Goal: Transaction & Acquisition: Obtain resource

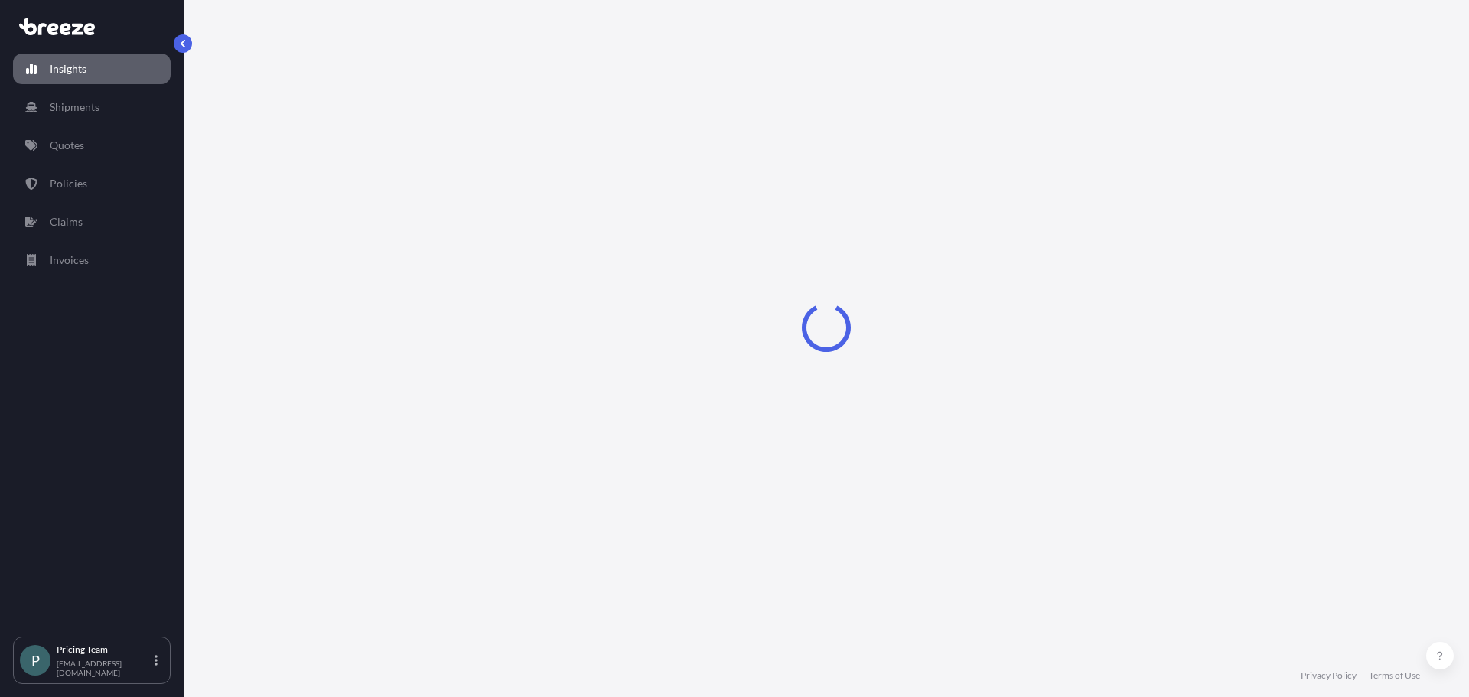
select select "2025"
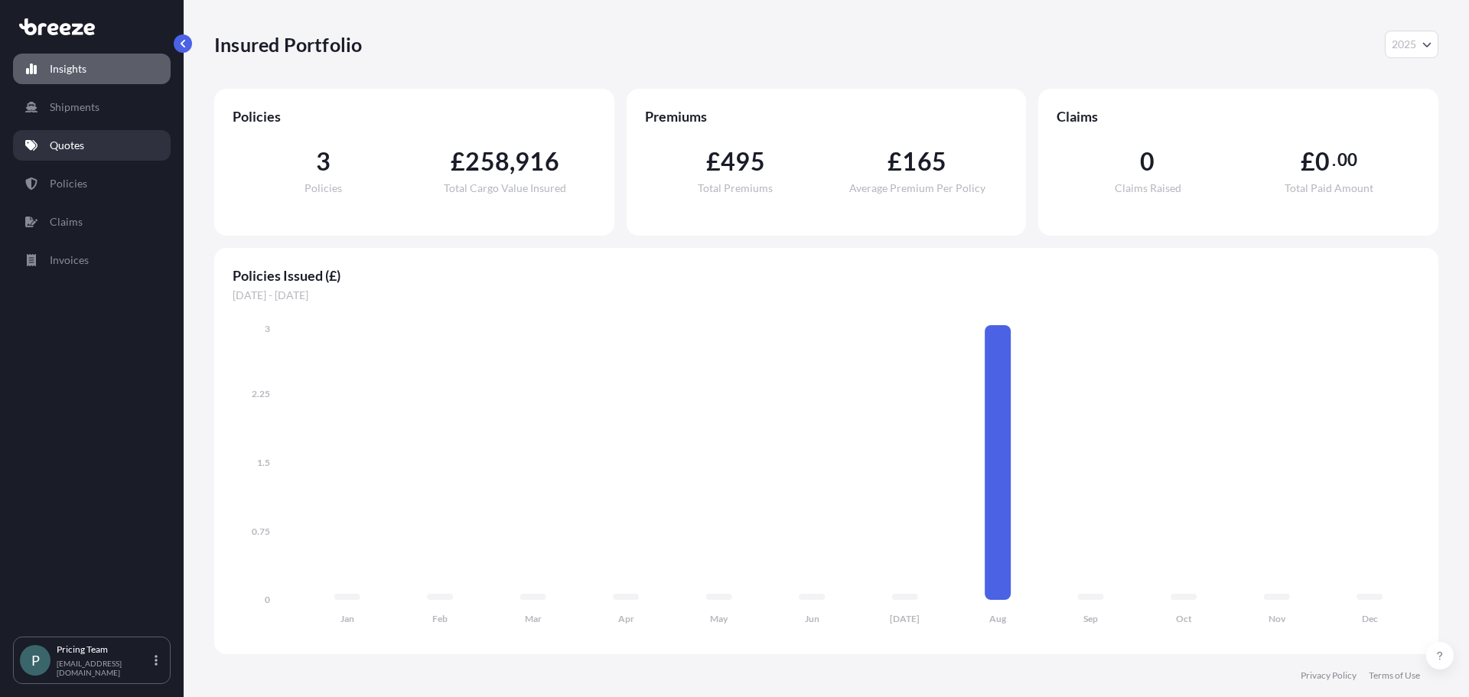
click at [93, 145] on link "Quotes" at bounding box center [92, 145] width 158 height 31
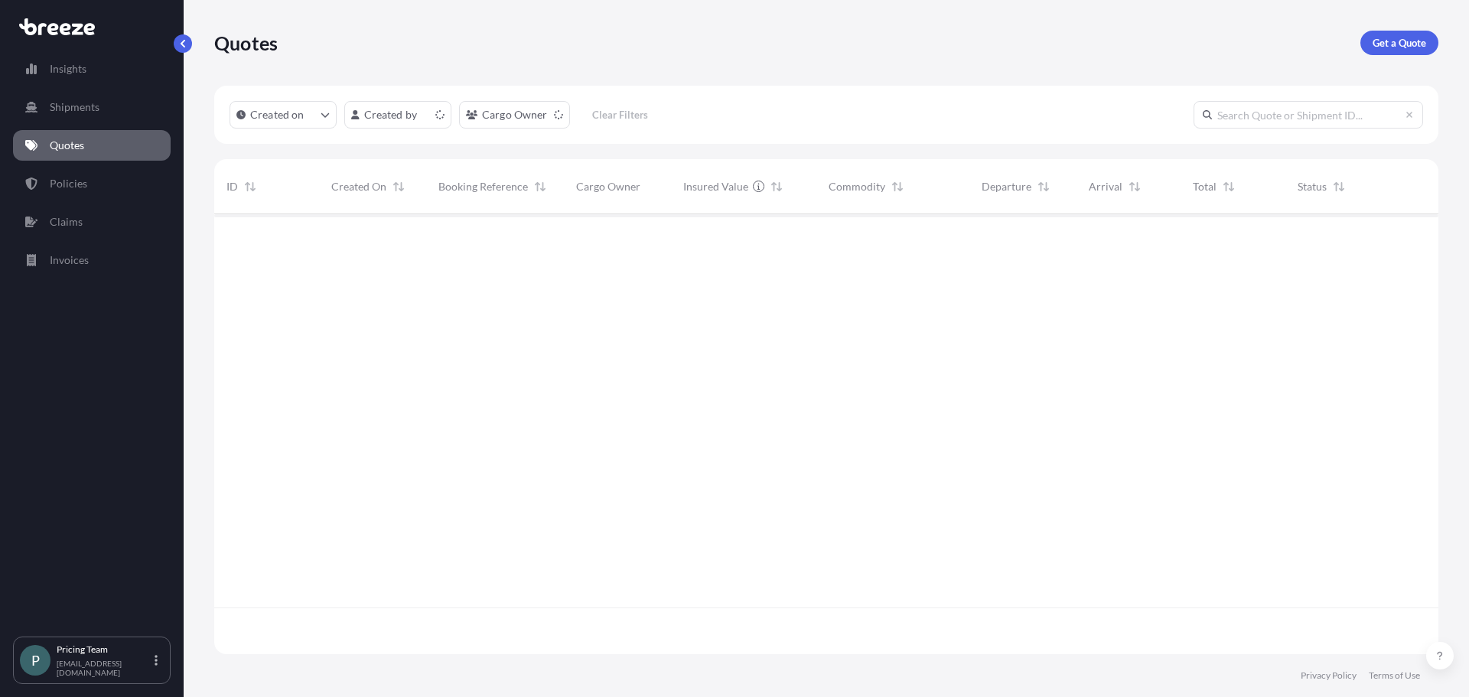
scroll to position [437, 1213]
click at [1397, 48] on p "Get a Quote" at bounding box center [1400, 42] width 54 height 15
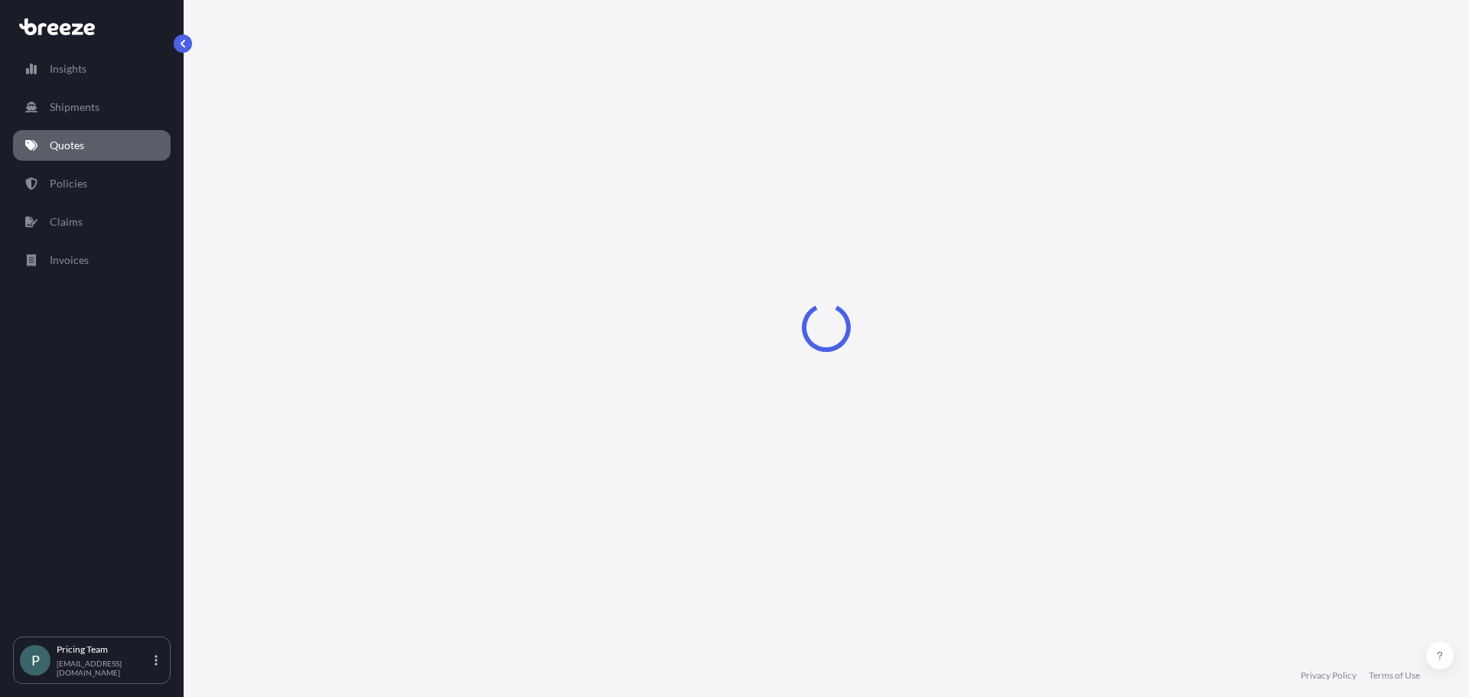
select select "Road"
select select "Sea"
select select "1"
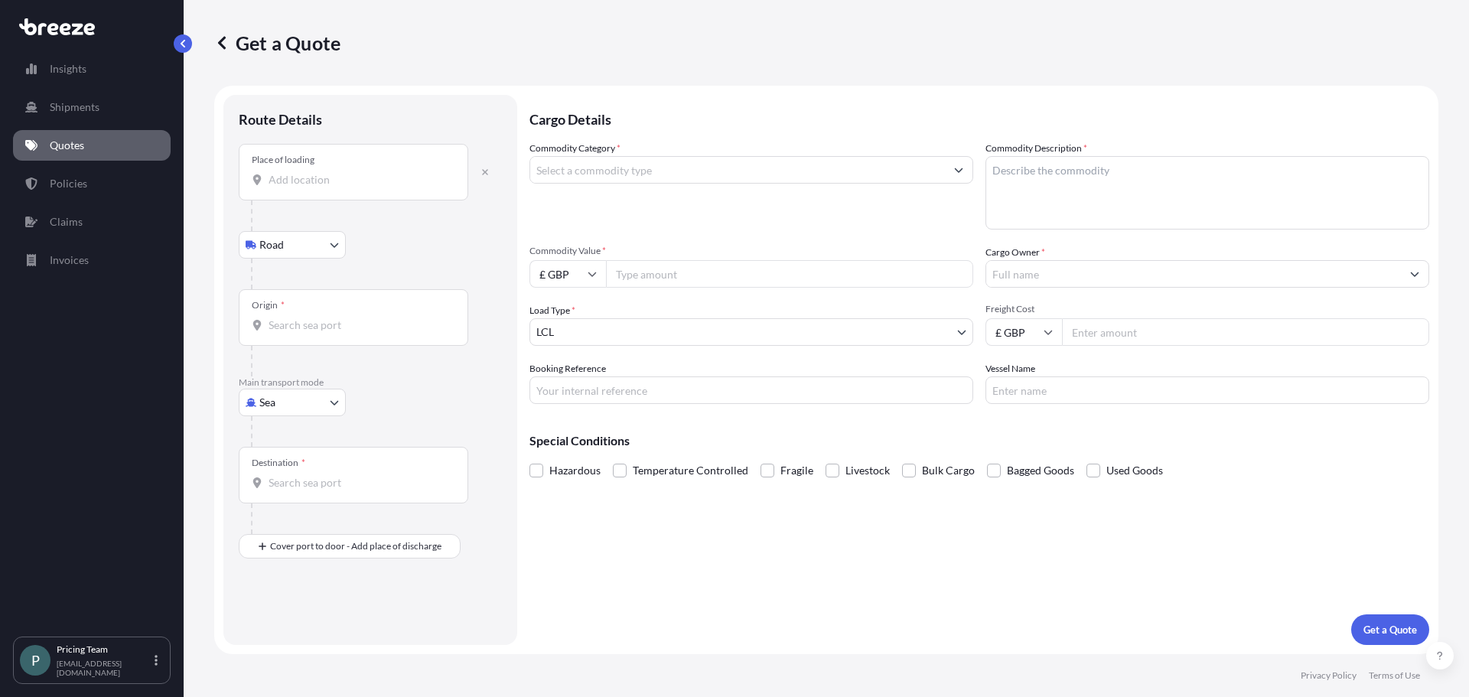
click at [354, 194] on div "Place of loading" at bounding box center [354, 172] width 230 height 57
click at [354, 188] on input "Place of loading" at bounding box center [359, 179] width 181 height 15
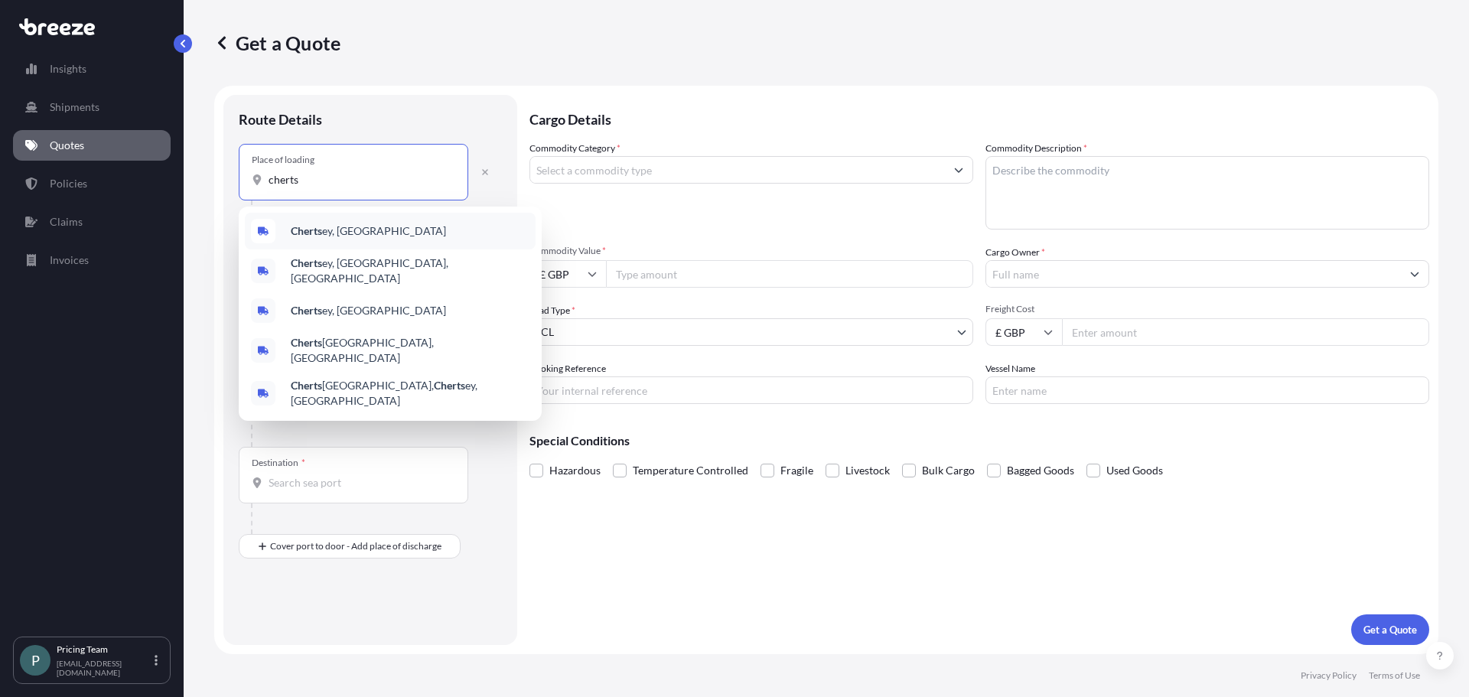
click at [342, 227] on span "Cherts ey, [GEOGRAPHIC_DATA]" at bounding box center [368, 230] width 155 height 15
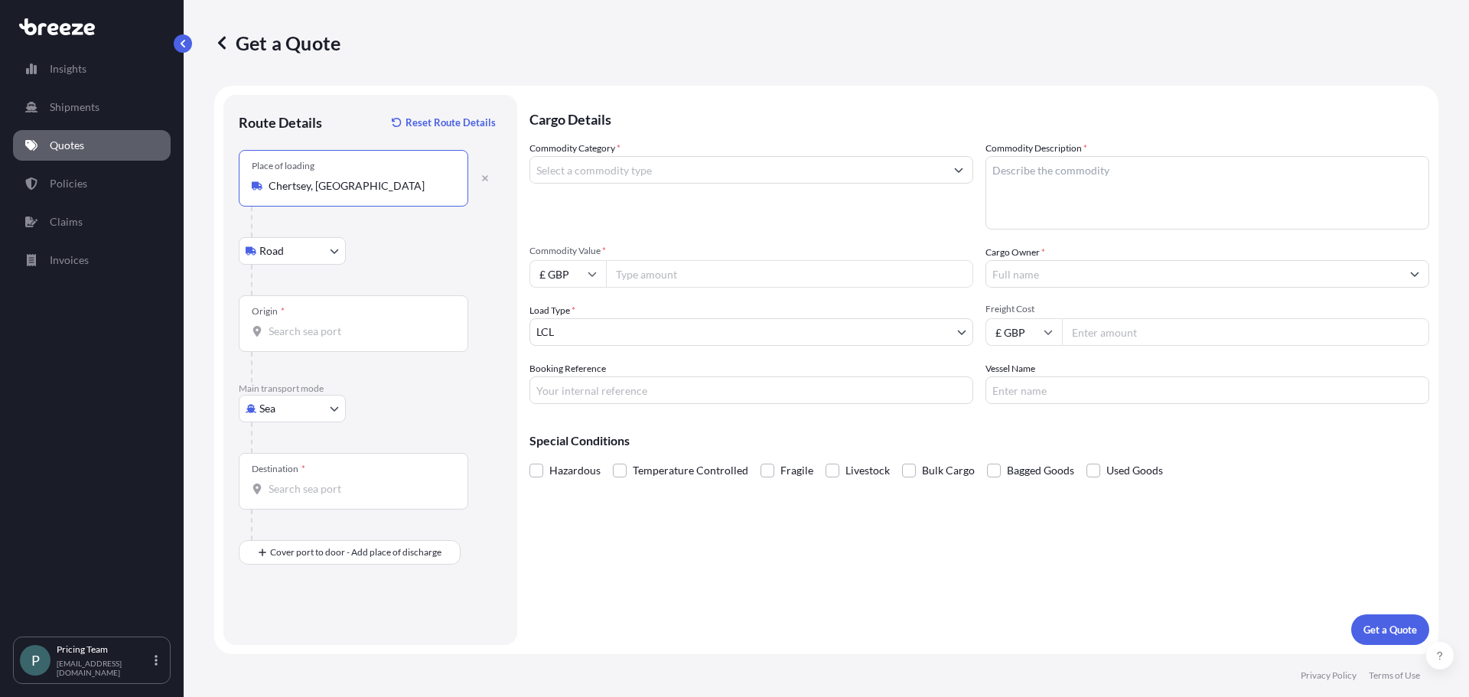
type input "Chertsey, [GEOGRAPHIC_DATA]"
click at [313, 325] on input "Origin *" at bounding box center [359, 331] width 181 height 15
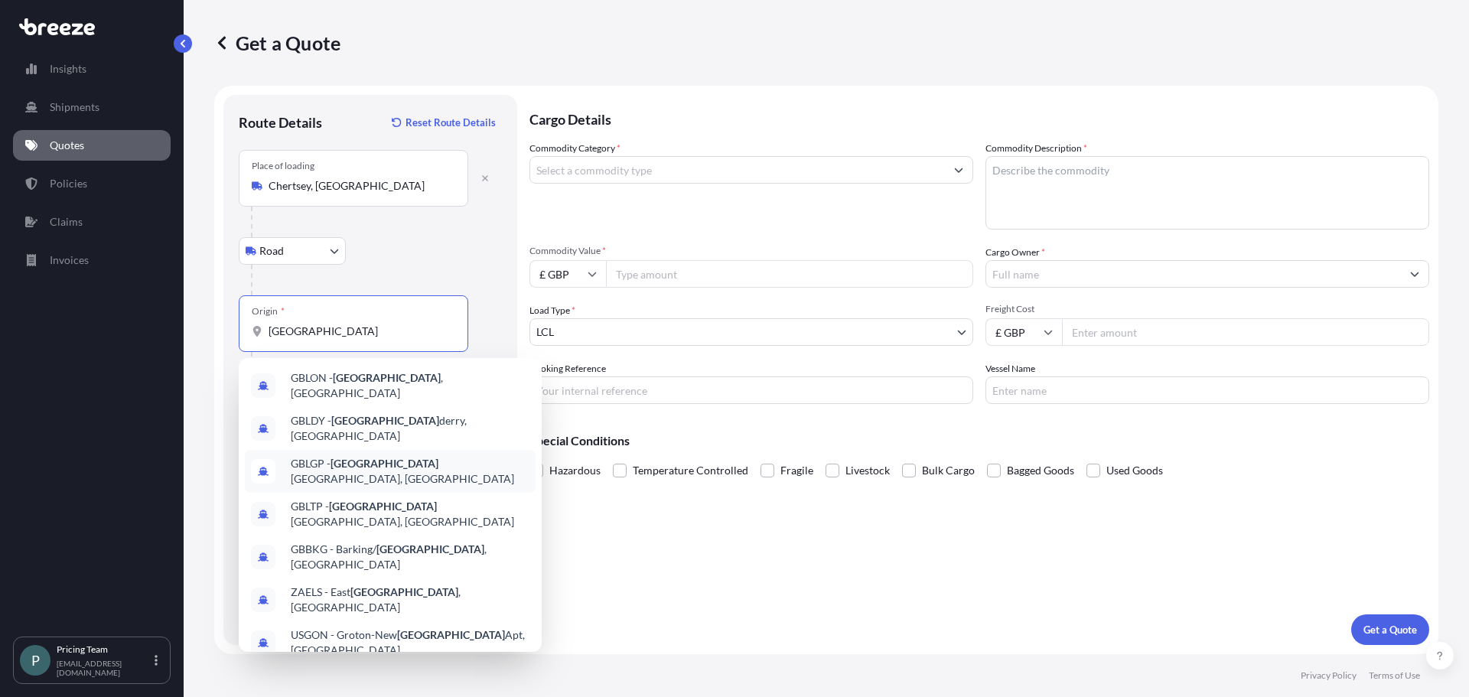
click at [389, 456] on span "GBLGP - [GEOGRAPHIC_DATA], [GEOGRAPHIC_DATA]" at bounding box center [410, 471] width 239 height 31
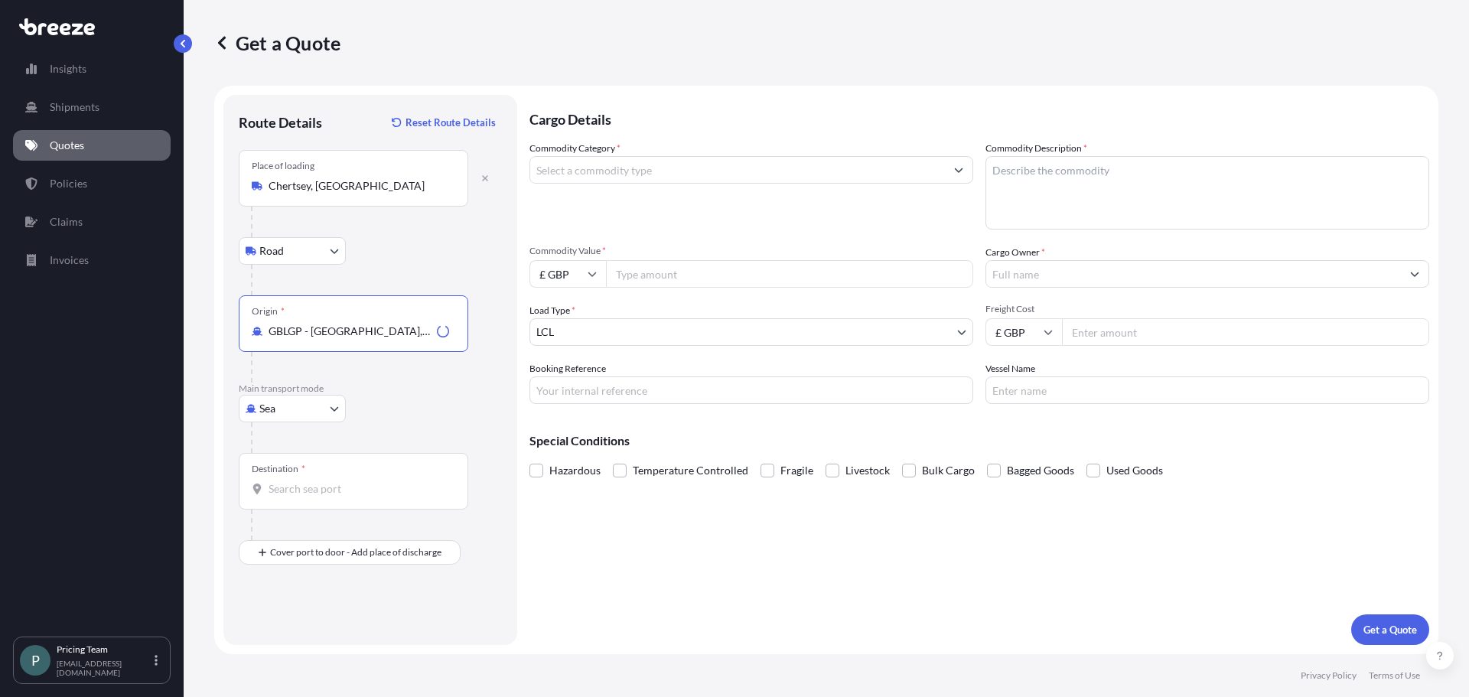
type input "GBLGP - [GEOGRAPHIC_DATA], [GEOGRAPHIC_DATA]"
click at [319, 517] on div at bounding box center [359, 525] width 217 height 31
click at [318, 487] on input "Destination *" at bounding box center [359, 488] width 181 height 15
type input "LYMRA - [GEOGRAPHIC_DATA], [GEOGRAPHIC_DATA]"
click at [667, 170] on input "Commodity Category *" at bounding box center [737, 170] width 415 height 28
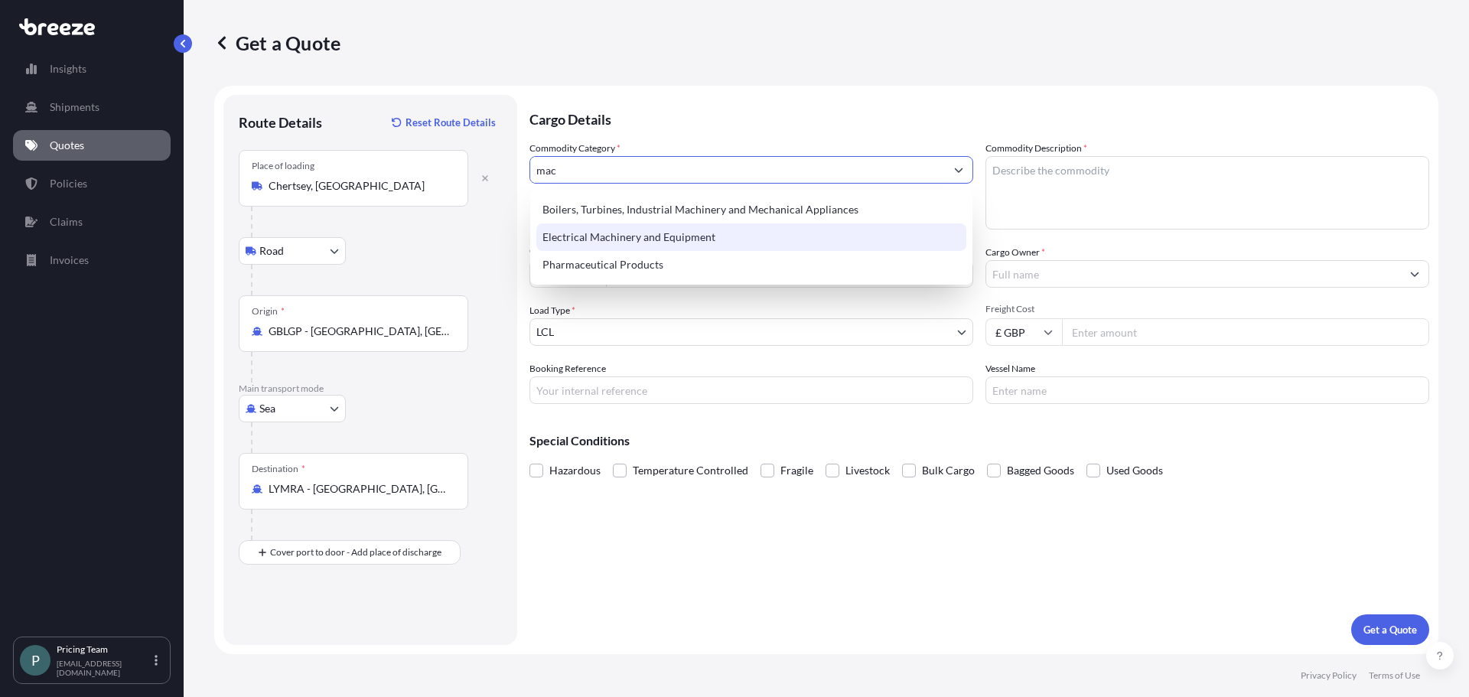
click at [664, 236] on div "Electrical Machinery and Equipment" at bounding box center [751, 237] width 430 height 28
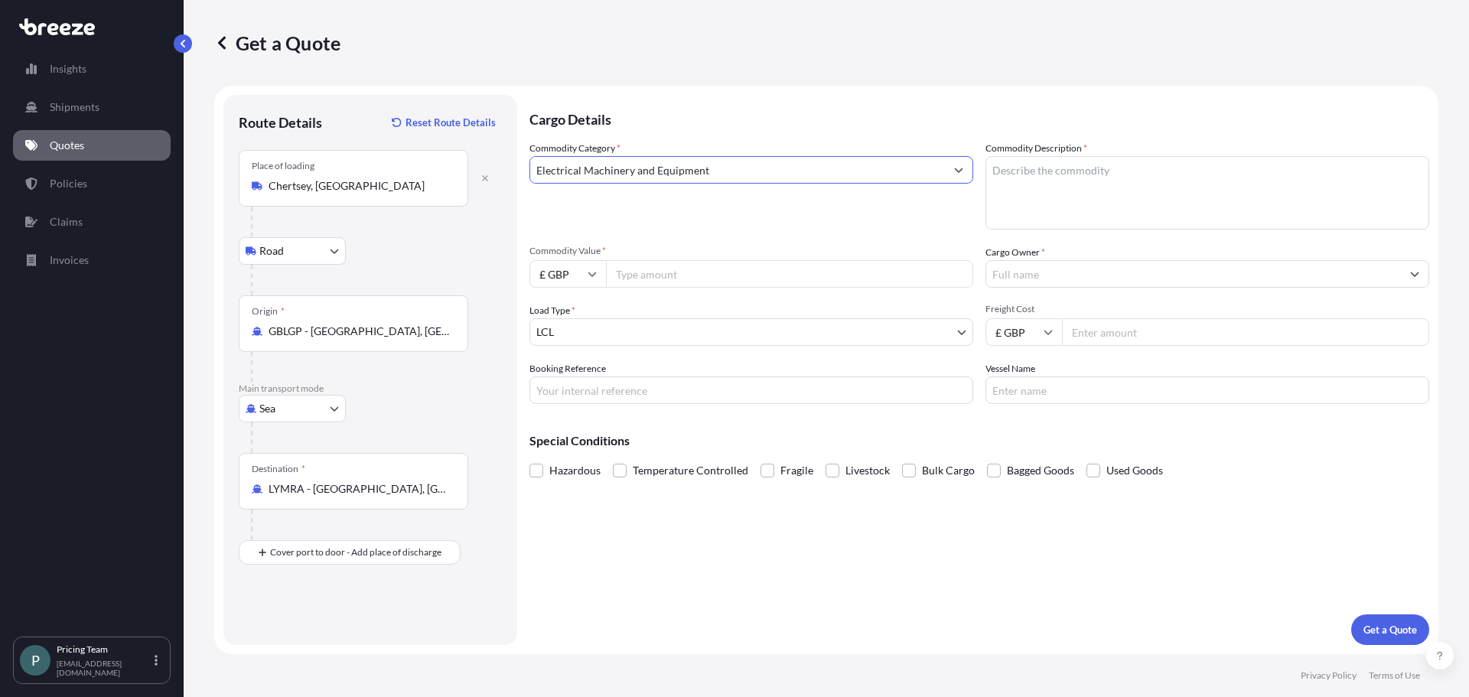
type input "Electrical Machinery and Equipment"
click at [1078, 181] on textarea "Commodity Description *" at bounding box center [1208, 192] width 444 height 73
type textarea "non haz machinery"
drag, startPoint x: 796, startPoint y: 298, endPoint x: 785, endPoint y: 279, distance: 22.6
click at [795, 298] on div "Commodity Category * Electrical Machinery and Equipment Commodity Description *…" at bounding box center [980, 272] width 900 height 263
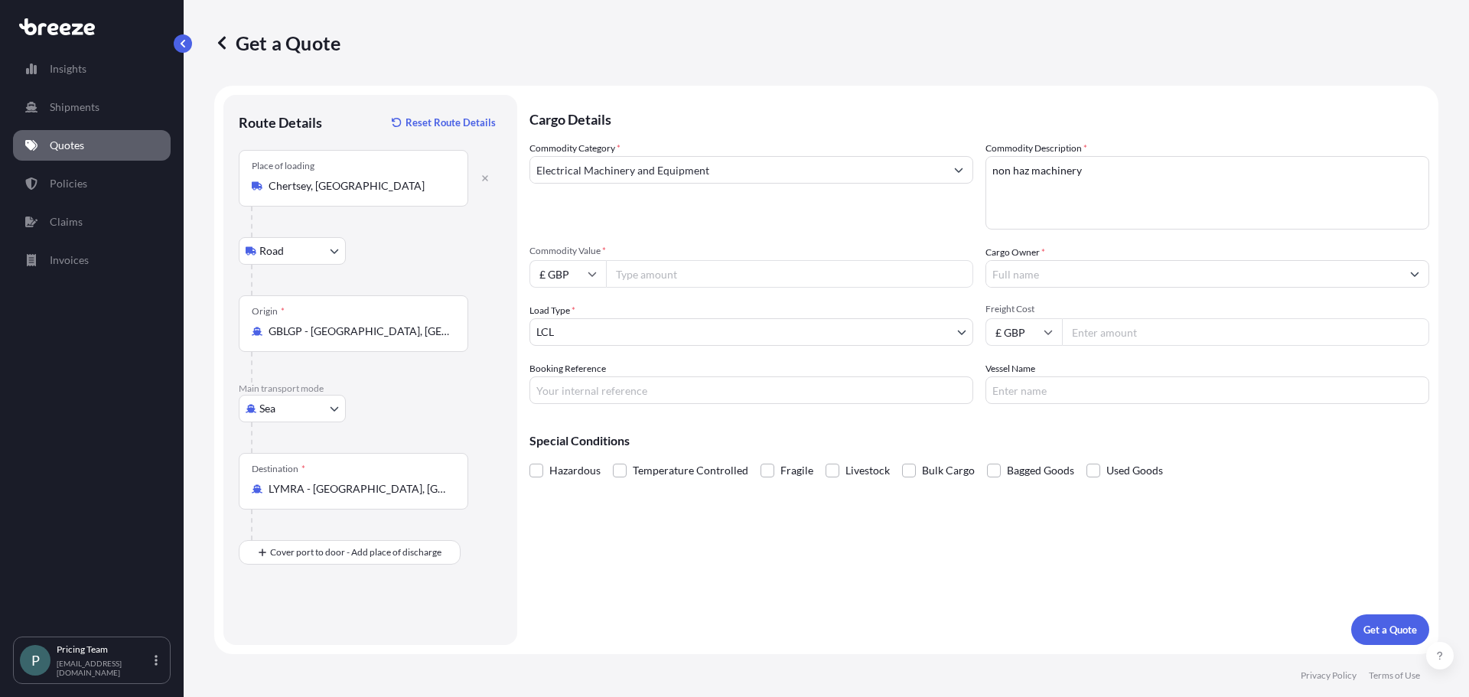
click at [785, 279] on input "Commodity Value *" at bounding box center [789, 274] width 367 height 28
click at [804, 283] on input "Commodity Value *" at bounding box center [789, 274] width 367 height 28
paste input "196924.04"
type input "196924.04"
click at [557, 275] on input "£ GBP" at bounding box center [568, 274] width 77 height 28
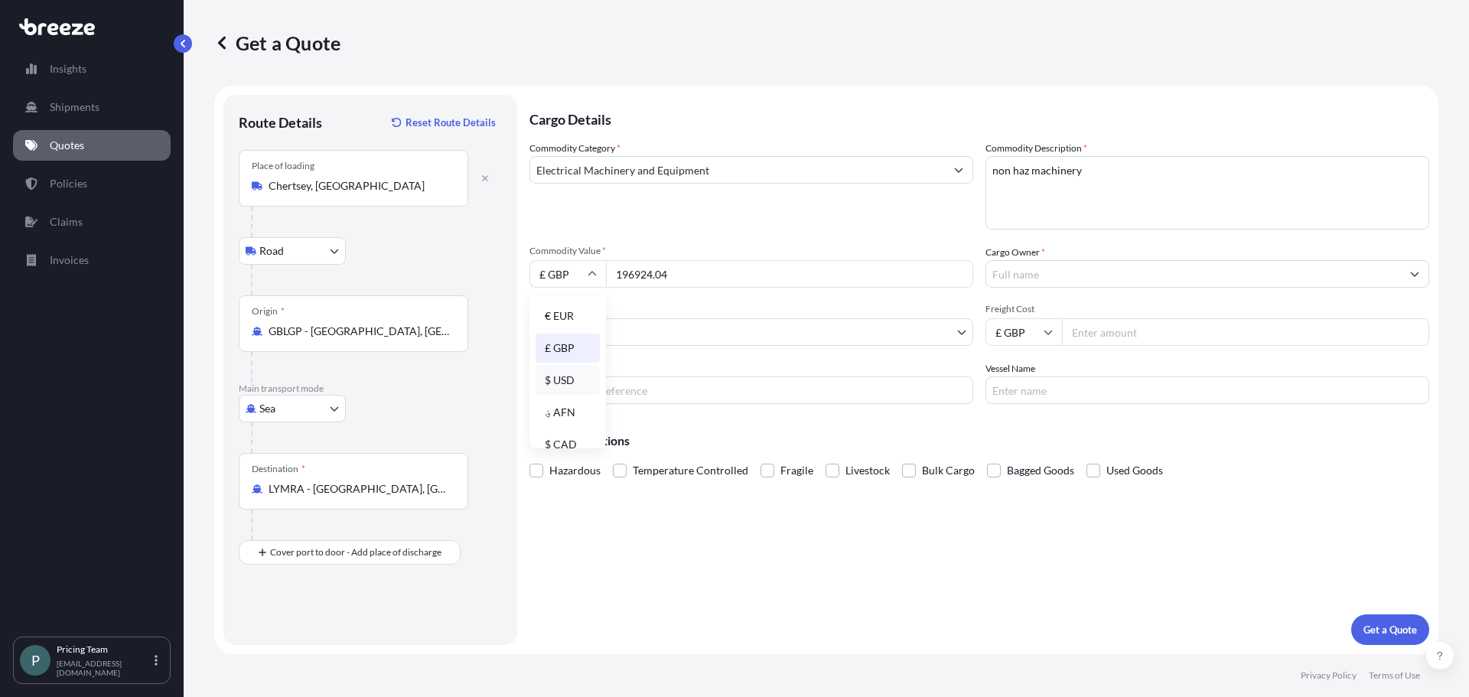
click at [572, 380] on div "$ USD" at bounding box center [568, 380] width 64 height 29
type input "$ USD"
click at [1133, 282] on input "Cargo Owner *" at bounding box center [1194, 274] width 415 height 28
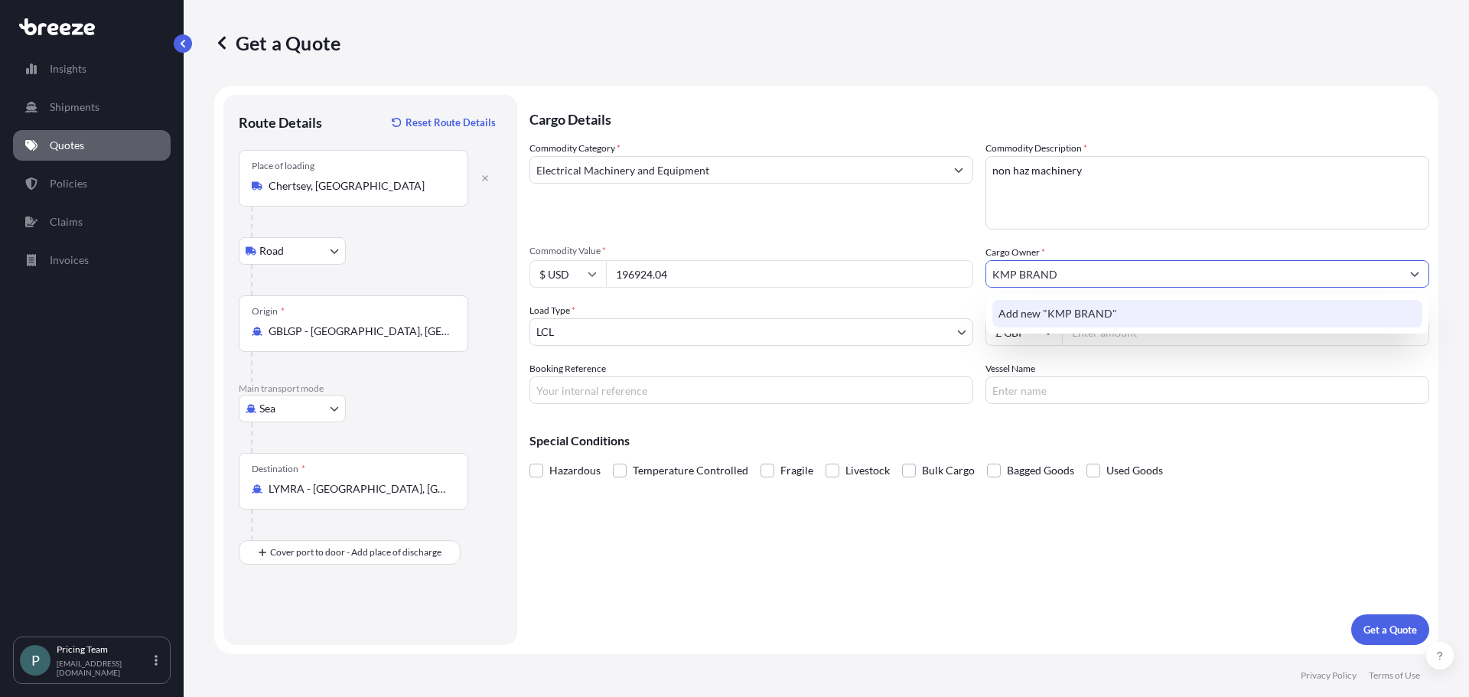
click at [1063, 313] on span "Add new "KMP BRAND"" at bounding box center [1058, 313] width 119 height 15
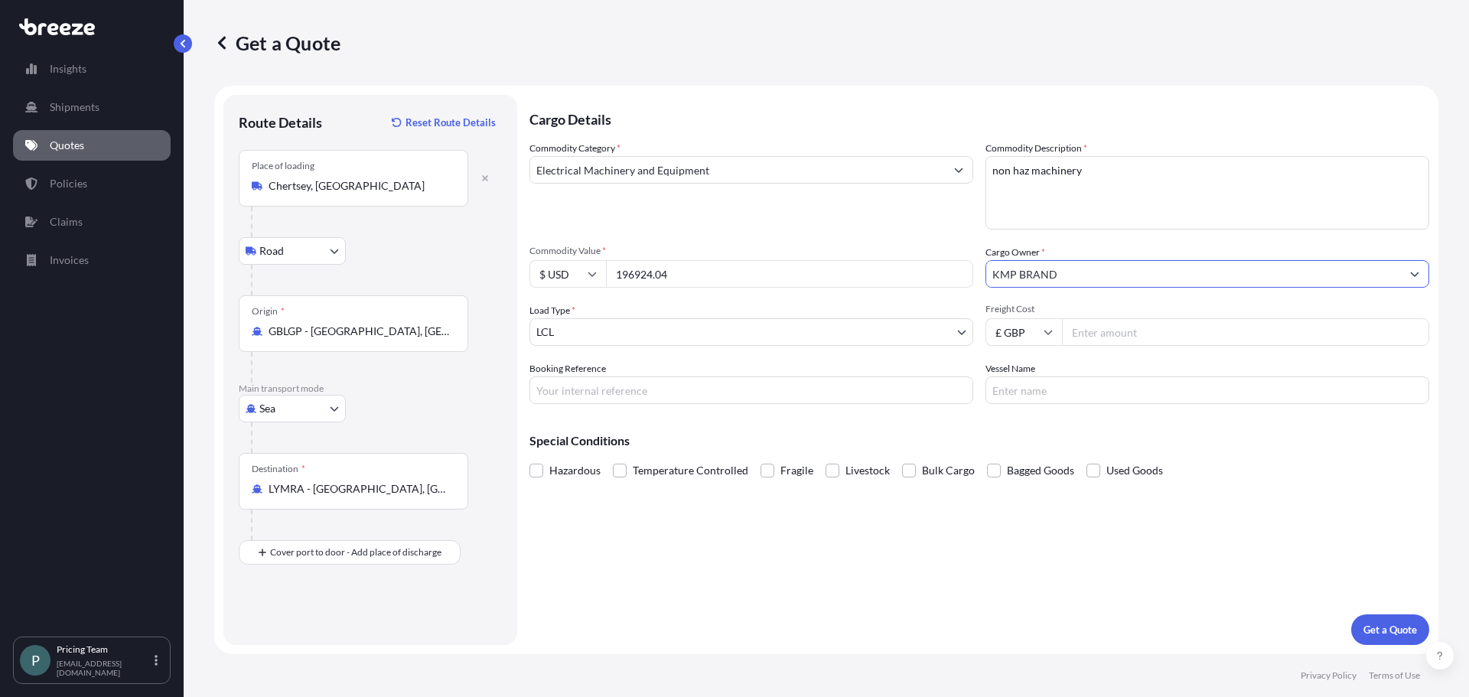
type input "KMP BRAND"
click at [664, 336] on body "14 options available. 4 options available. 3 options available. 0 options avail…" at bounding box center [734, 348] width 1469 height 697
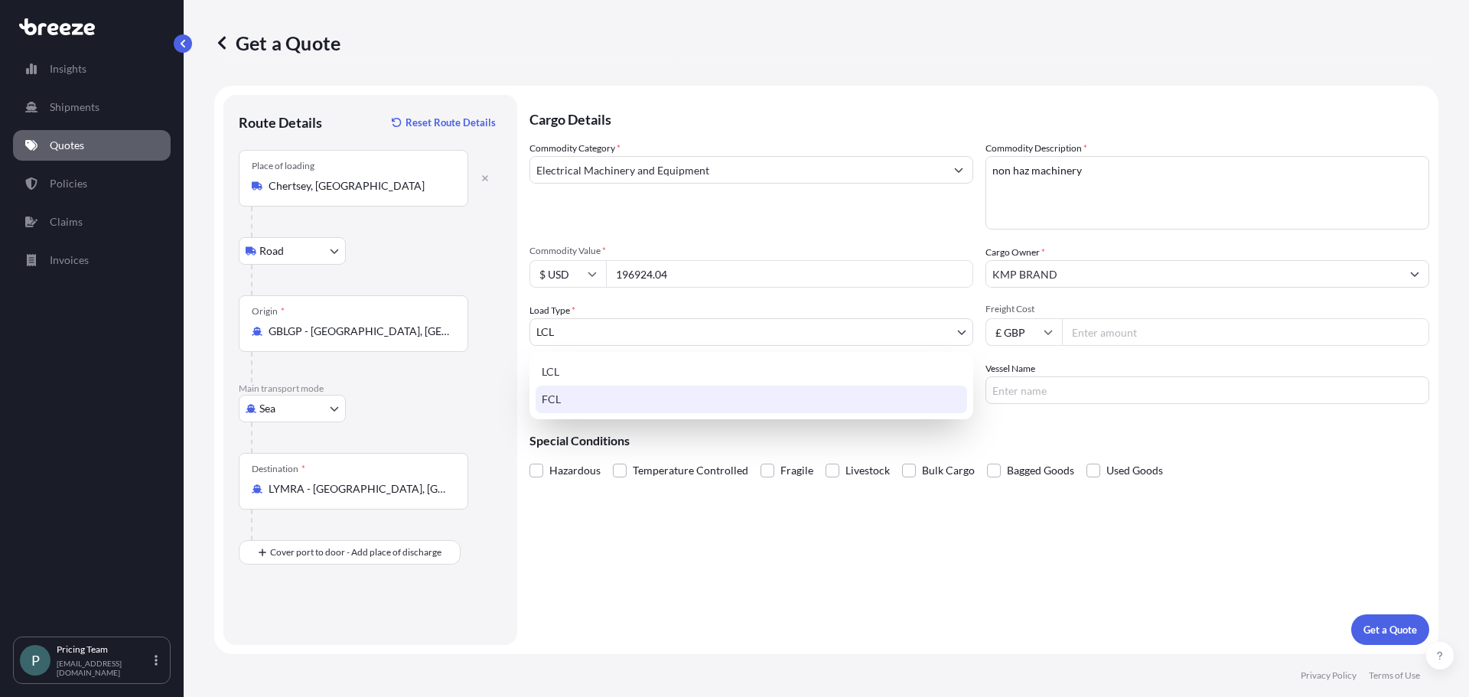
click at [635, 402] on div "FCL" at bounding box center [752, 400] width 432 height 28
select select "2"
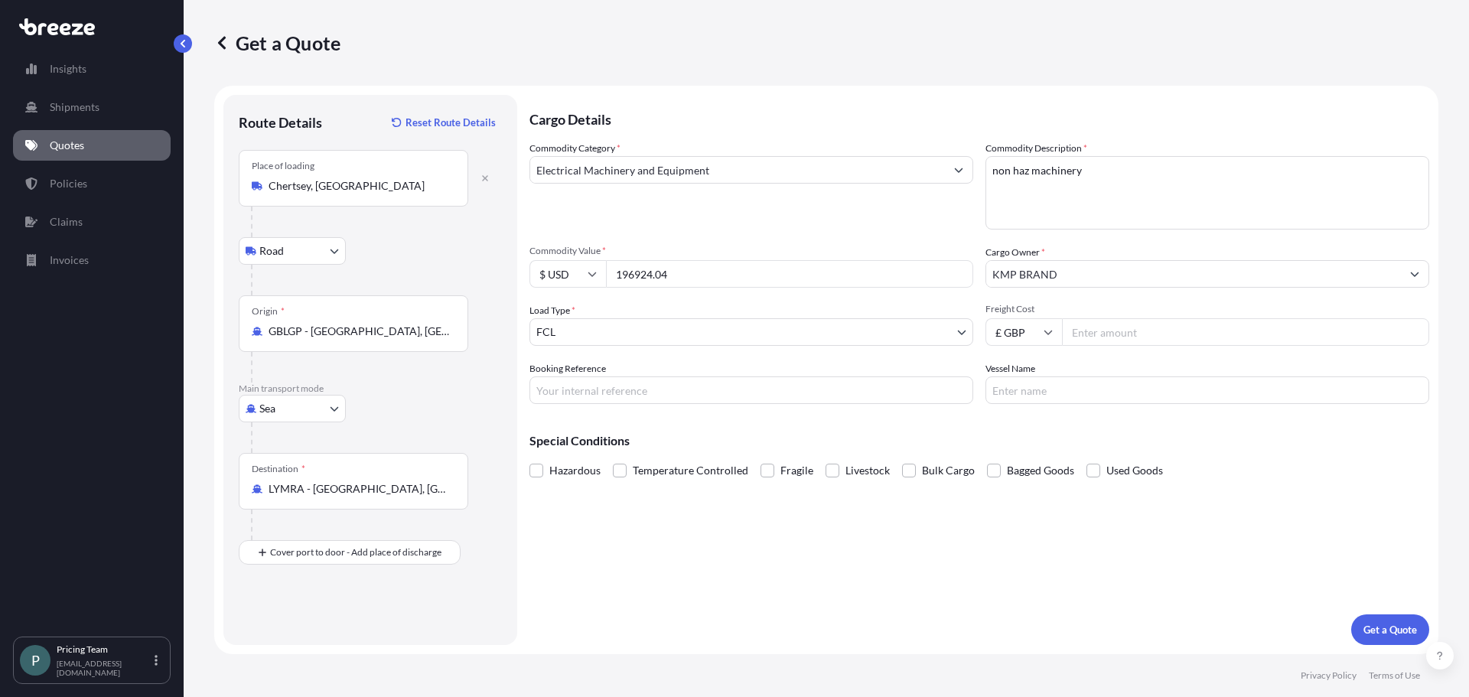
click at [1120, 328] on input "Freight Cost" at bounding box center [1245, 332] width 367 height 28
type input "1999"
click at [673, 396] on input "Booking Reference" at bounding box center [752, 391] width 444 height 28
click at [1306, 413] on div "Cargo Details Commodity Category * Electrical Machinery and Equipment Commodity…" at bounding box center [980, 370] width 900 height 550
drag, startPoint x: 624, startPoint y: 396, endPoint x: 625, endPoint y: 386, distance: 10.0
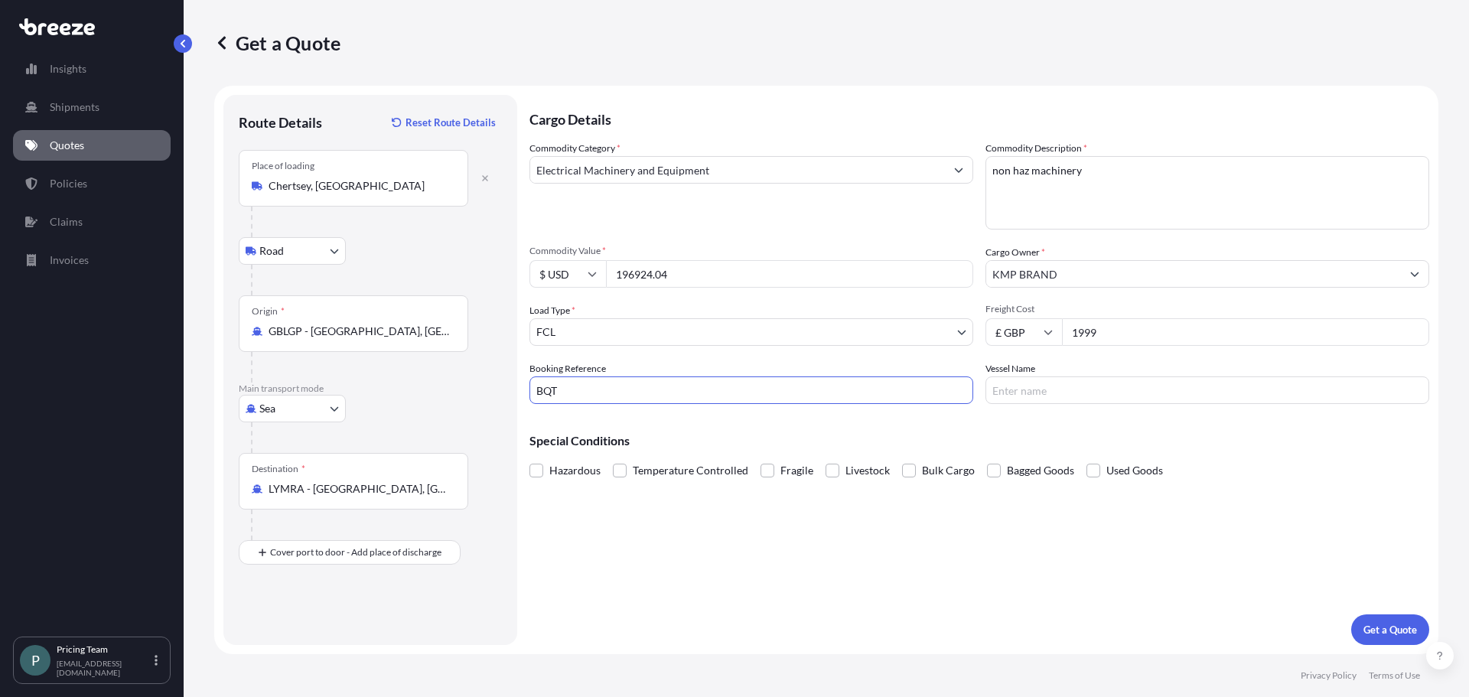
click at [624, 396] on input "BQT" at bounding box center [752, 391] width 444 height 28
type input "BQT2528637"
click at [1410, 632] on p "Get a Quote" at bounding box center [1391, 629] width 54 height 15
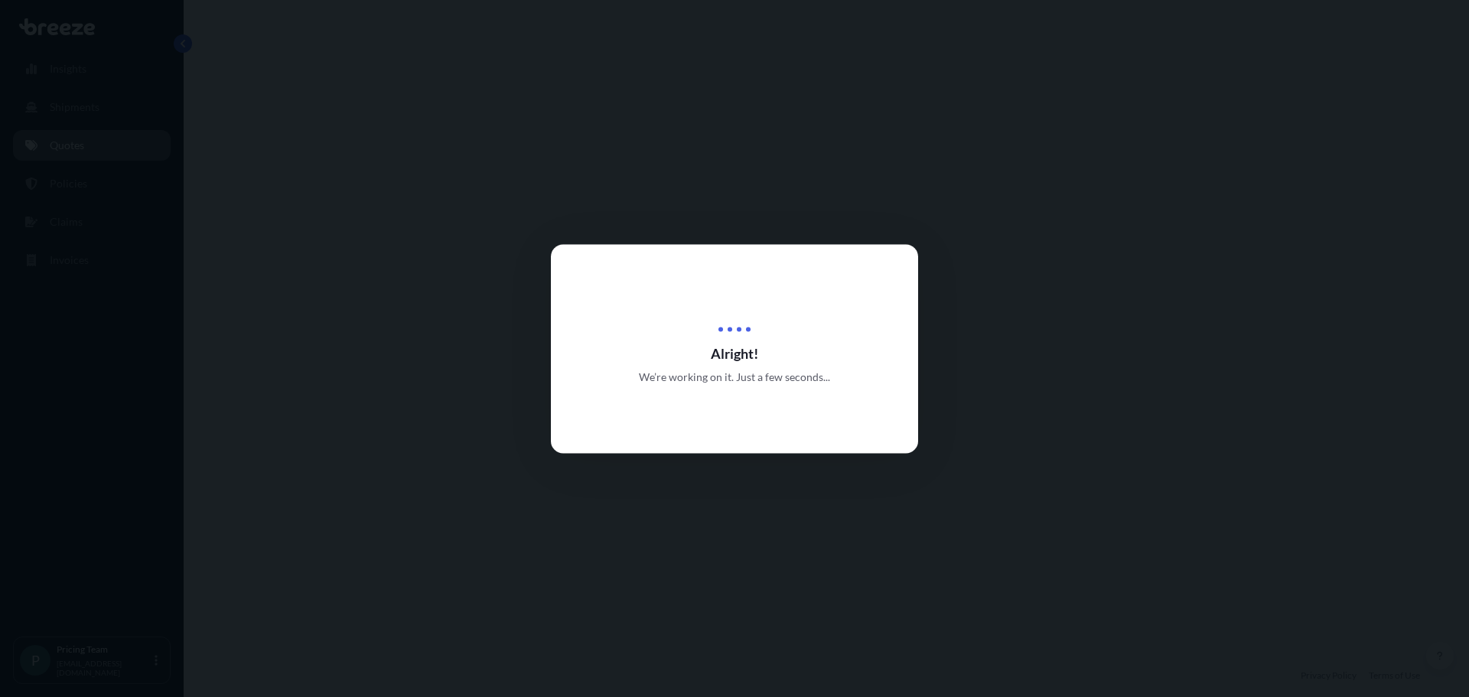
select select "Road"
select select "Sea"
select select "2"
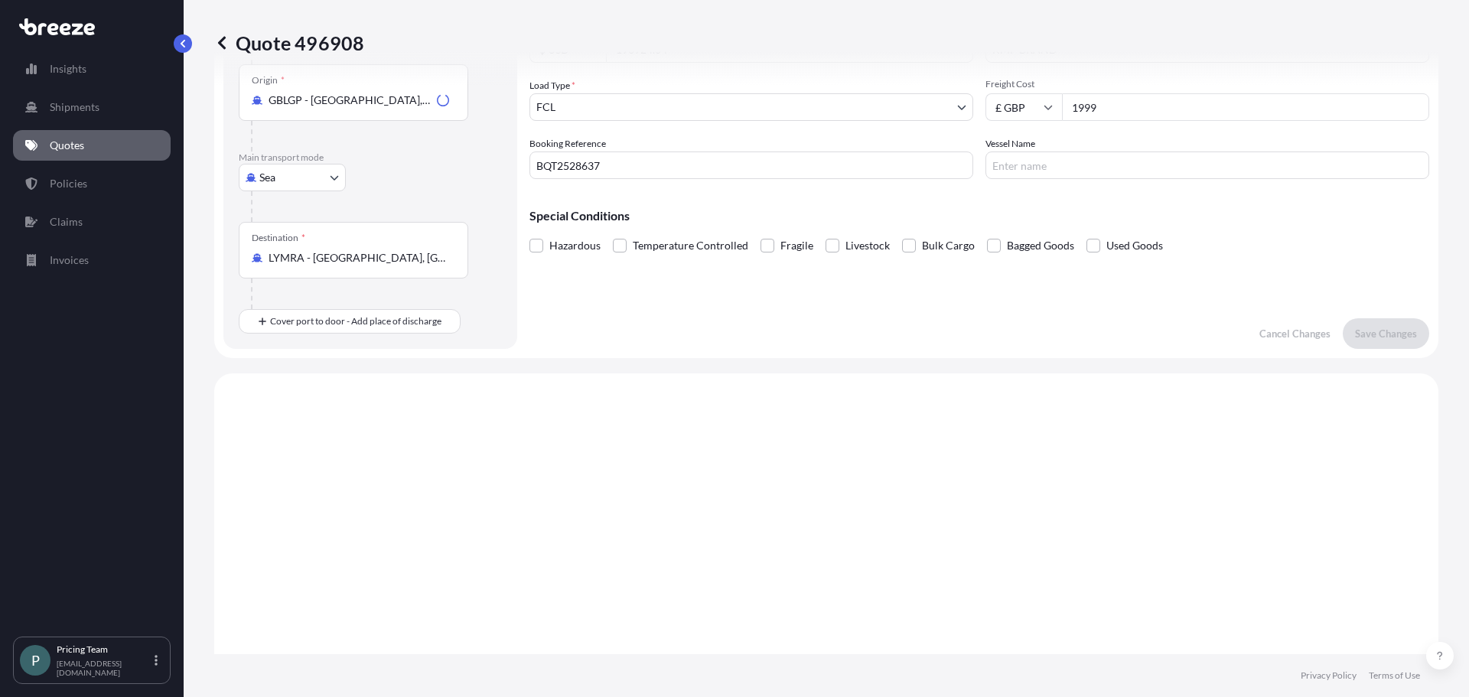
scroll to position [522, 0]
